Goal: Transaction & Acquisition: Book appointment/travel/reservation

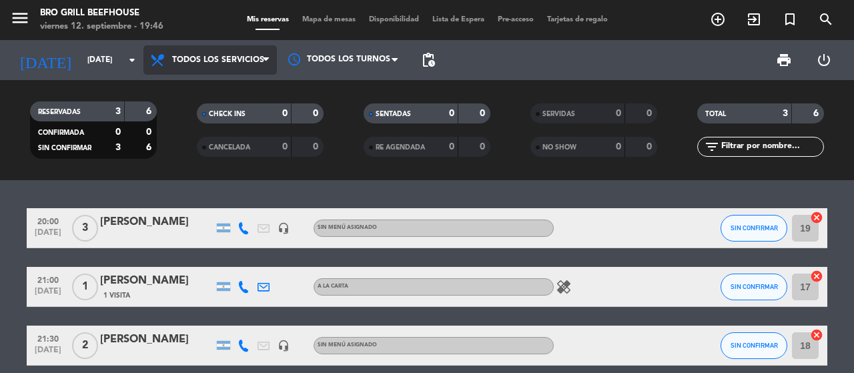
click at [186, 57] on span "Todos los servicios" at bounding box center [218, 59] width 92 height 9
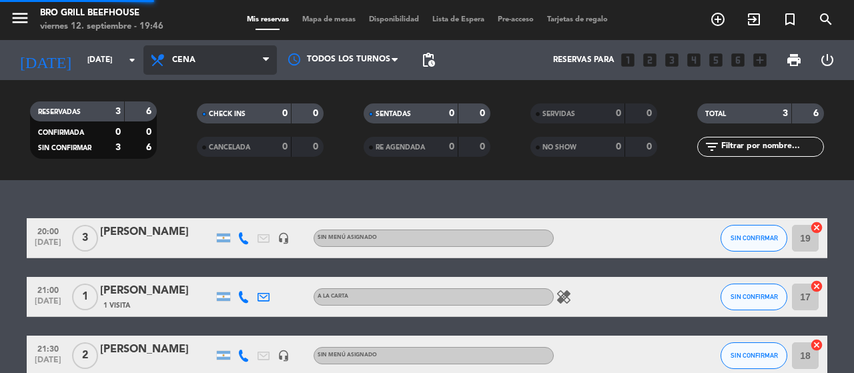
click at [198, 141] on div "menu Bro Grill Beefhouse viernes 12. septiembre - 19:46 Mis reservas Mapa de me…" at bounding box center [427, 90] width 854 height 180
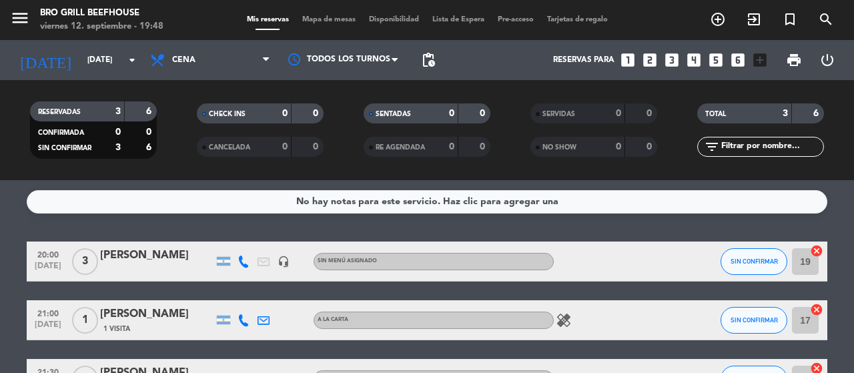
click at [649, 57] on icon "looks_two" at bounding box center [649, 59] width 17 height 17
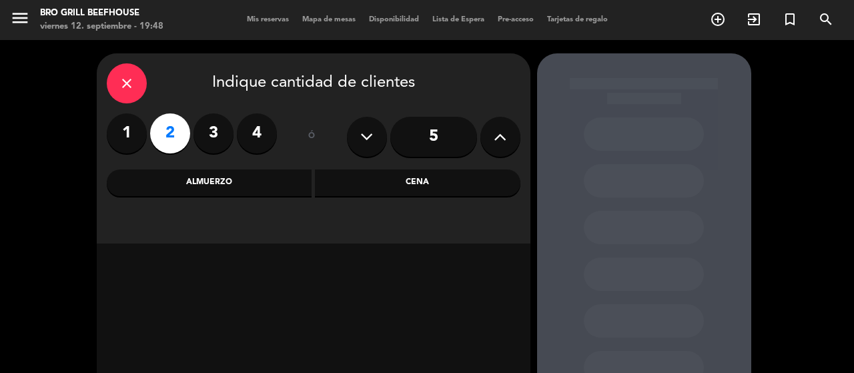
click at [422, 181] on div "Cena" at bounding box center [418, 182] width 206 height 27
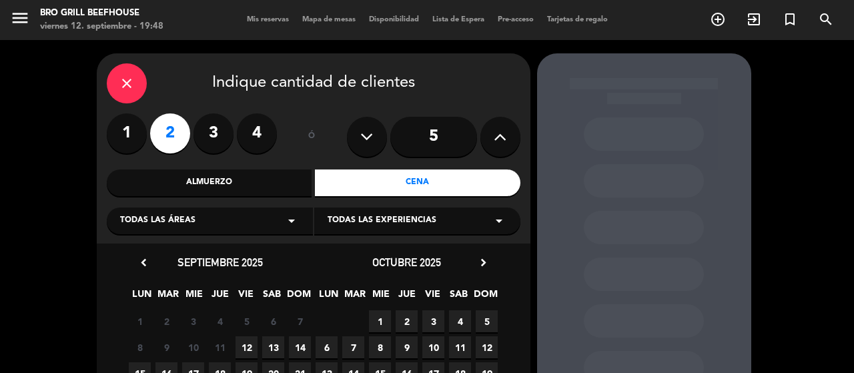
click at [246, 351] on span "12" at bounding box center [247, 347] width 22 height 22
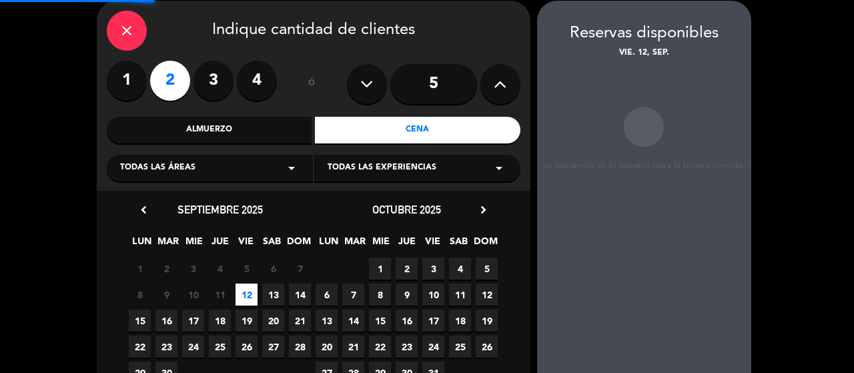
scroll to position [53, 0]
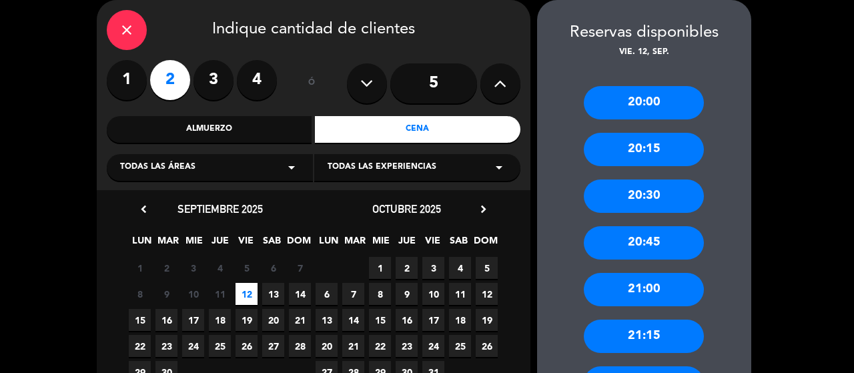
click at [651, 299] on div "21:00" at bounding box center [644, 289] width 120 height 33
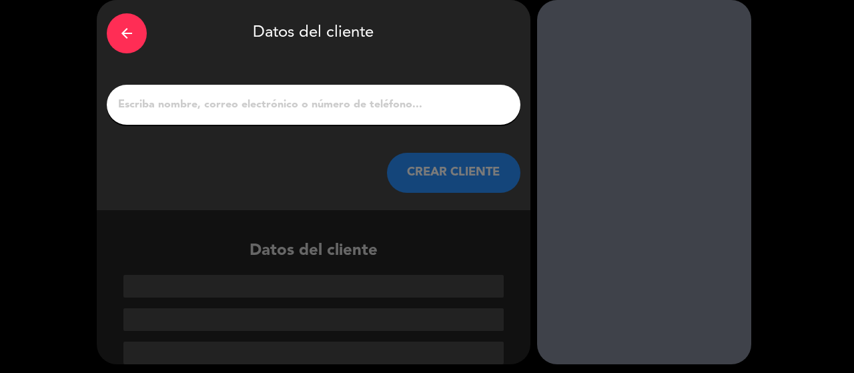
click at [346, 103] on input "1" at bounding box center [314, 104] width 394 height 19
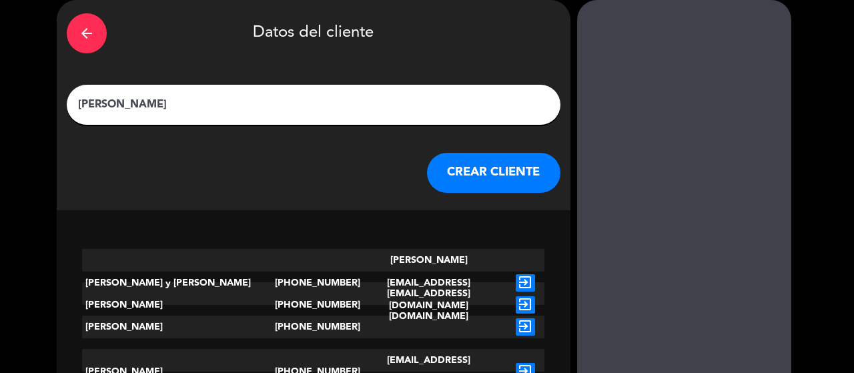
type input "[PERSON_NAME]"
click at [470, 175] on button "CREAR CLIENTE" at bounding box center [493, 173] width 133 height 40
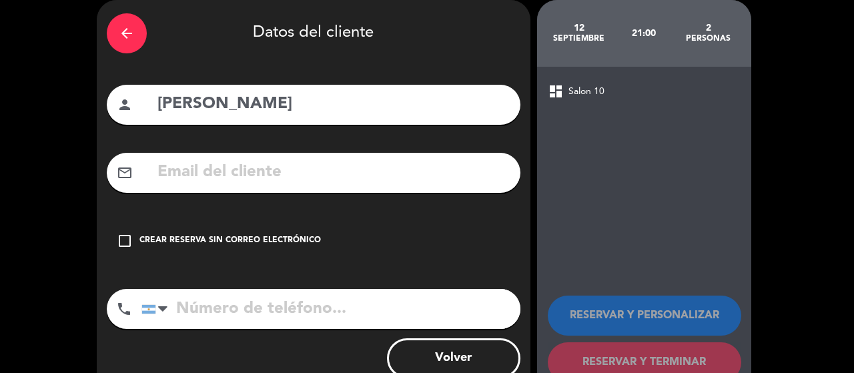
click at [204, 305] on input "tel" at bounding box center [330, 309] width 379 height 40
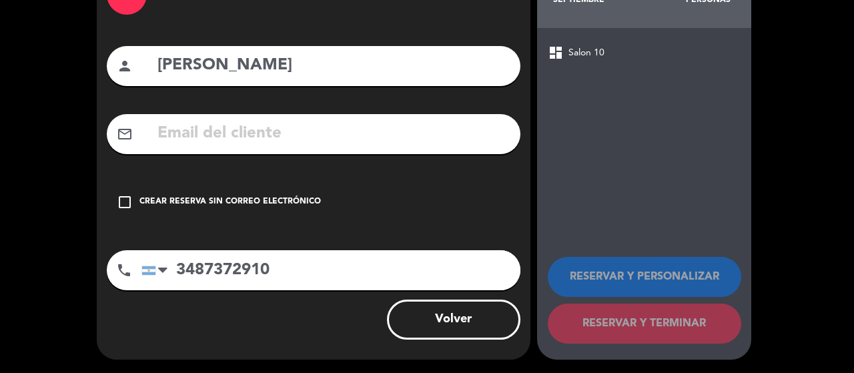
type input "3487372910"
click at [165, 197] on div "Crear reserva sin correo electrónico" at bounding box center [230, 202] width 182 height 13
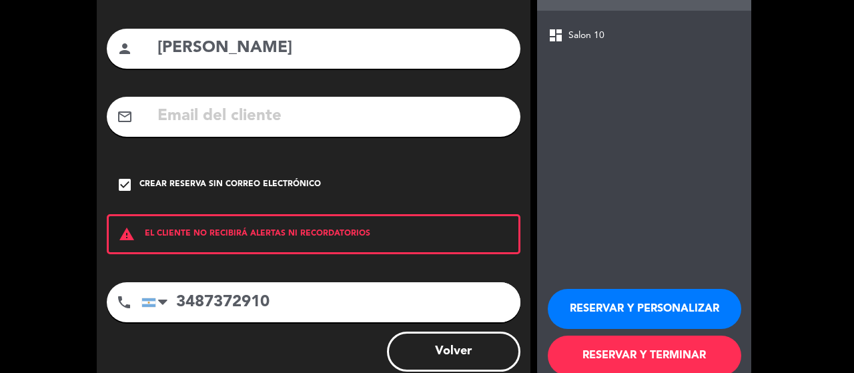
scroll to position [141, 0]
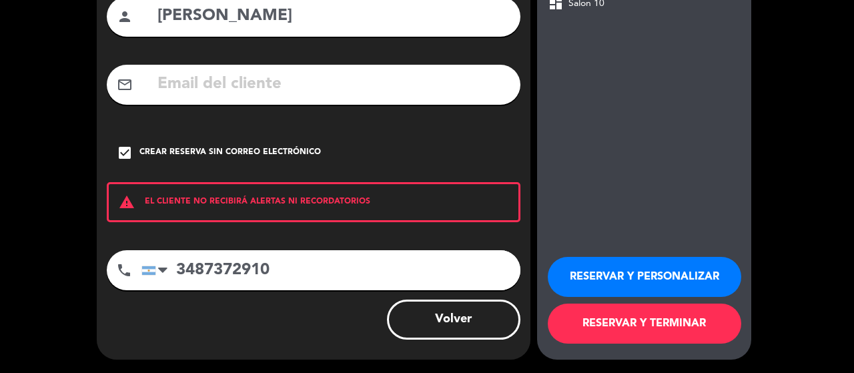
click at [614, 318] on button "RESERVAR Y TERMINAR" at bounding box center [645, 324] width 194 height 40
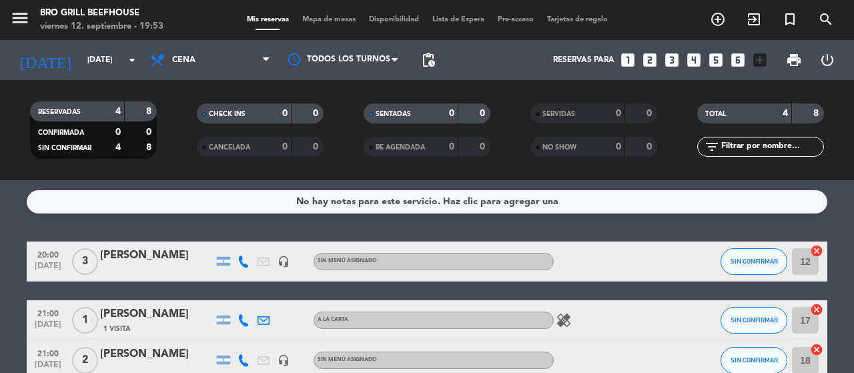
click at [246, 322] on icon at bounding box center [244, 320] width 12 height 12
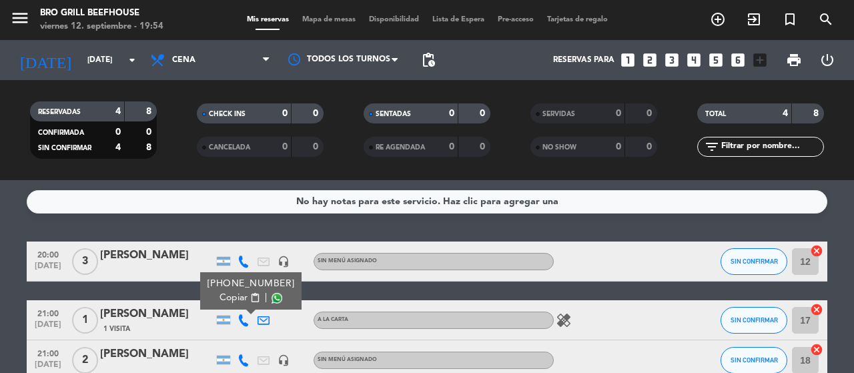
click at [286, 233] on div "No hay notas para este servicio. Haz clic para agregar una 20:00 [DATE] 3 [PERS…" at bounding box center [427, 276] width 854 height 193
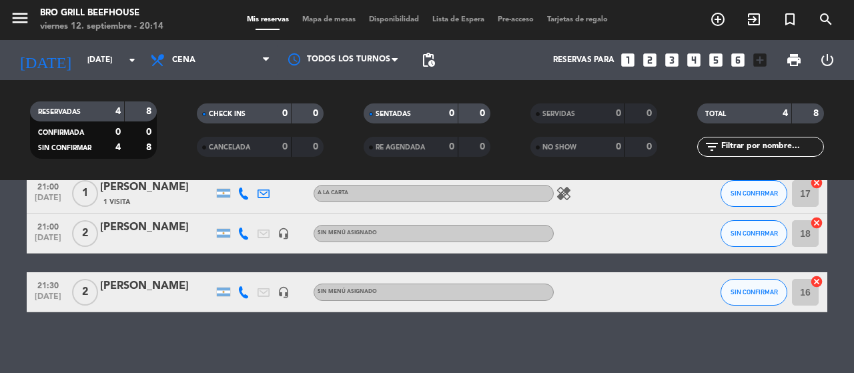
scroll to position [133, 0]
